Goal: Transaction & Acquisition: Purchase product/service

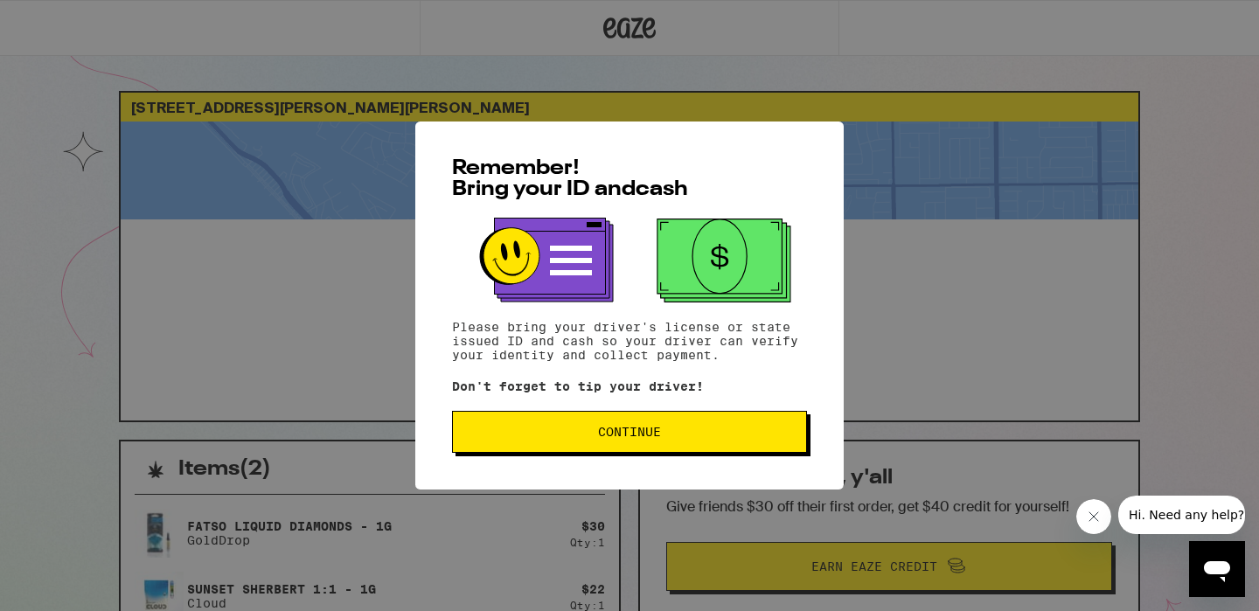
click at [575, 436] on span "Continue" at bounding box center [629, 432] width 325 height 12
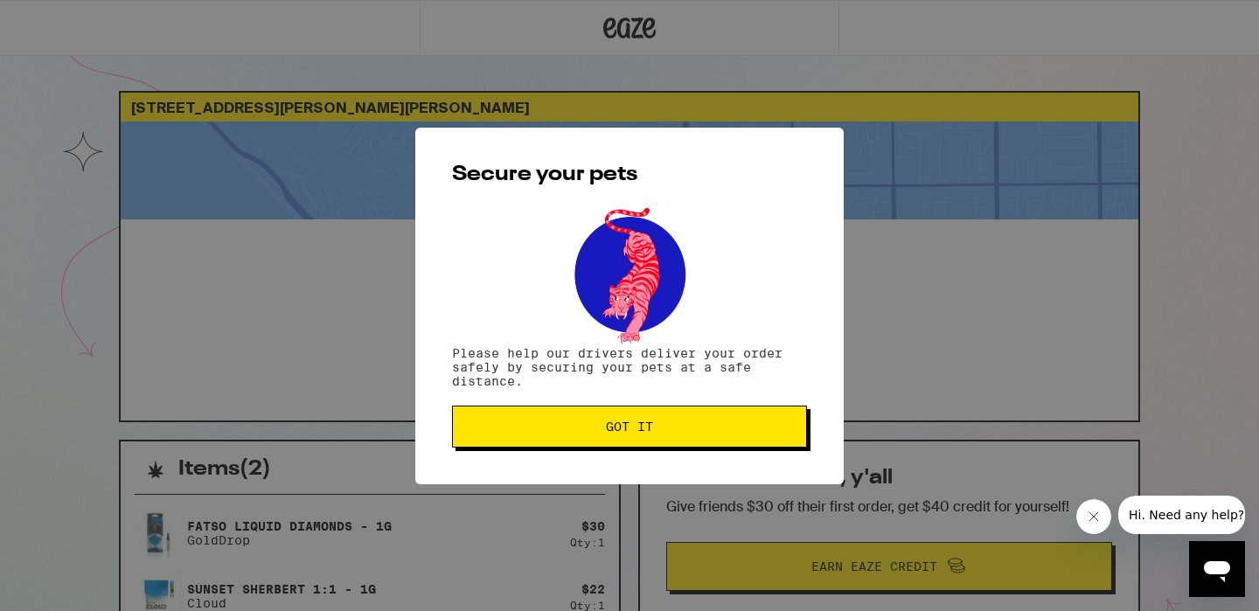
click at [575, 436] on button "Got it" at bounding box center [629, 427] width 355 height 42
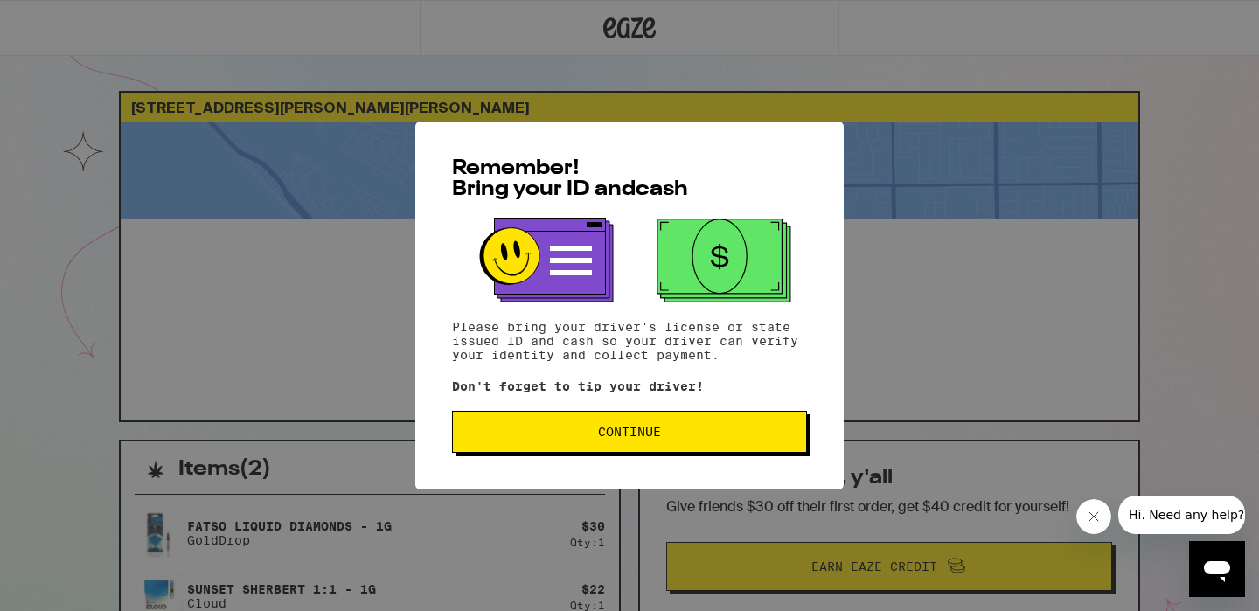
click at [695, 434] on span "Continue" at bounding box center [629, 432] width 325 height 12
